Goal: Transaction & Acquisition: Book appointment/travel/reservation

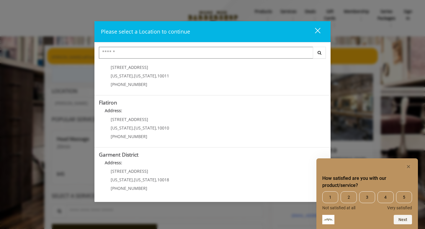
scroll to position [123, 0]
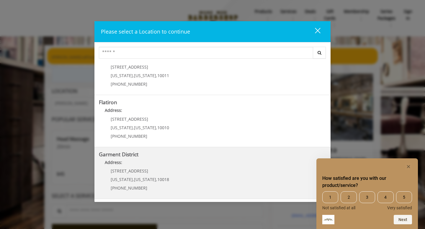
click at [196, 160] on District "Address:" at bounding box center [212, 164] width 227 height 9
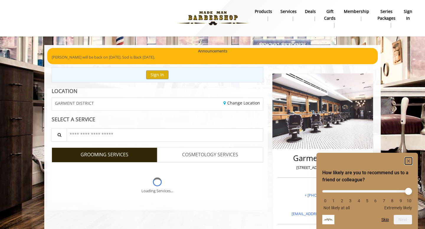
click at [409, 160] on icon "Hide survey" at bounding box center [408, 161] width 3 height 3
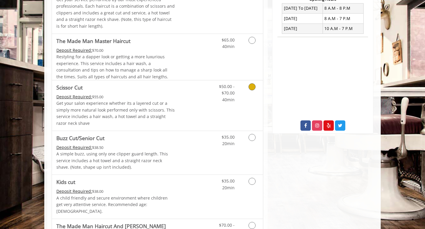
scroll to position [236, 0]
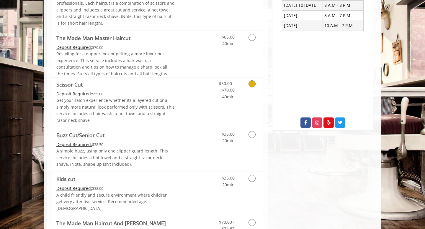
click at [170, 108] on p "Get your salon experience whether its a layered cut or a simply more natural lo…" at bounding box center [115, 110] width 119 height 27
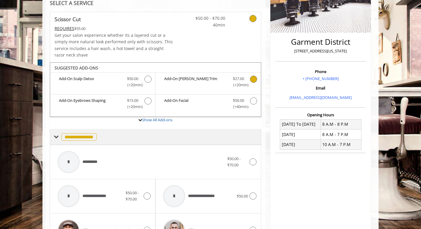
scroll to position [186, 0]
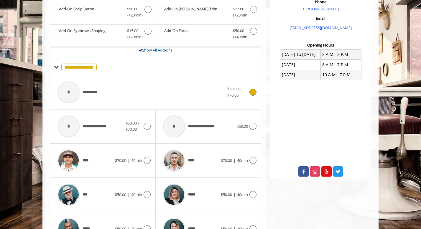
click at [161, 96] on div "**********" at bounding box center [141, 92] width 173 height 28
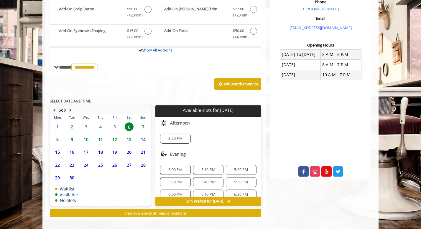
click at [143, 128] on span "7" at bounding box center [143, 127] width 9 height 9
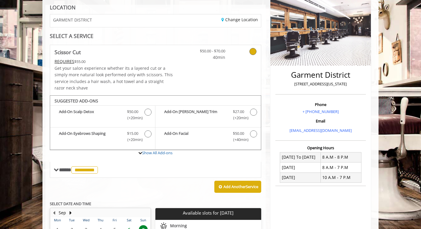
scroll to position [0, 0]
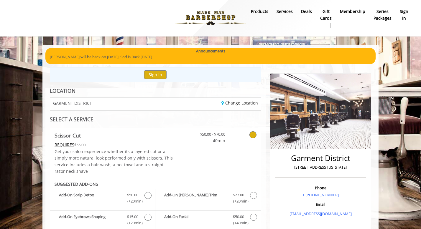
click at [205, 17] on img at bounding box center [210, 18] width 81 height 32
